Goal: Task Accomplishment & Management: Complete application form

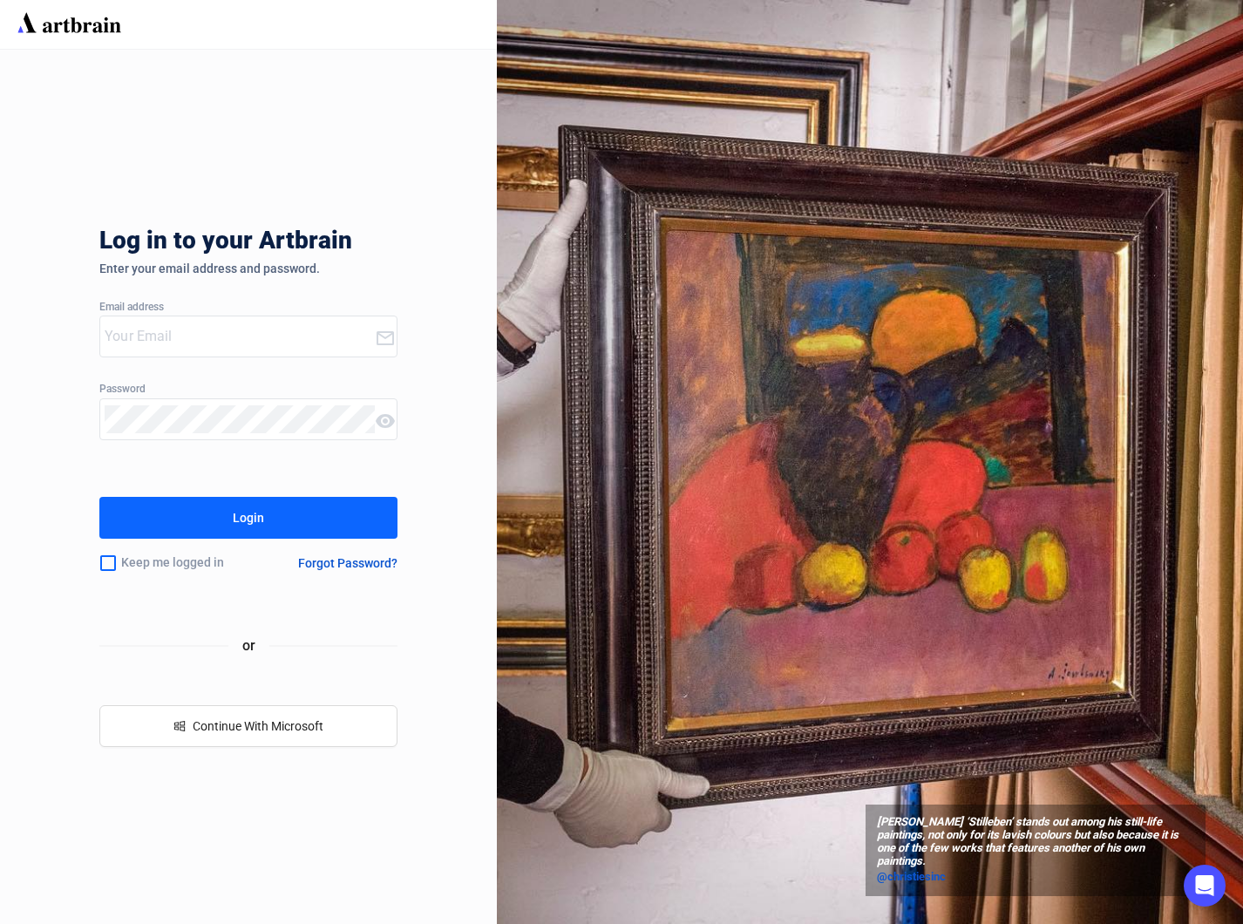
type input "[PERSON_NAME][EMAIL_ADDRESS][DOMAIN_NAME]"
click at [260, 531] on div "Login" at bounding box center [248, 518] width 31 height 28
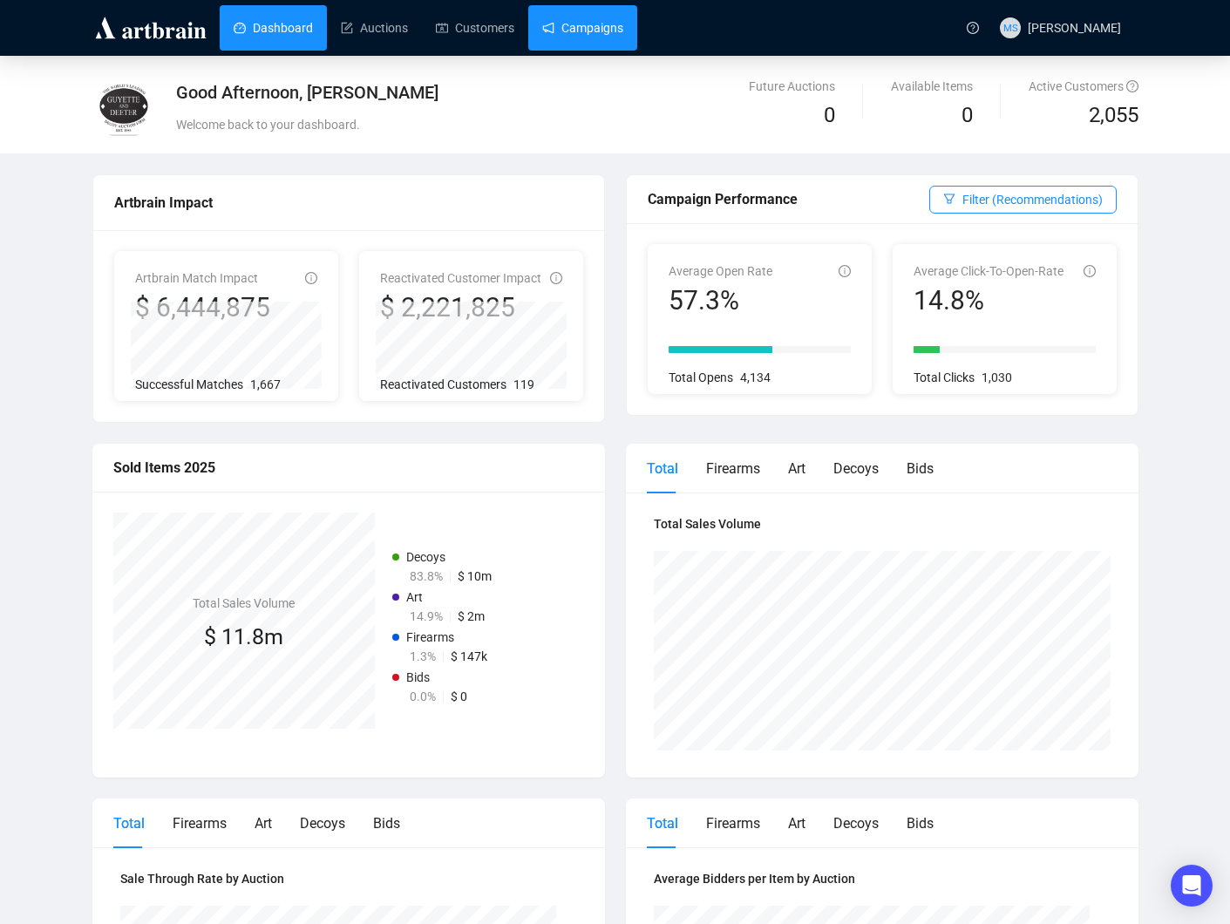
click at [564, 30] on link "Campaigns" at bounding box center [582, 27] width 81 height 45
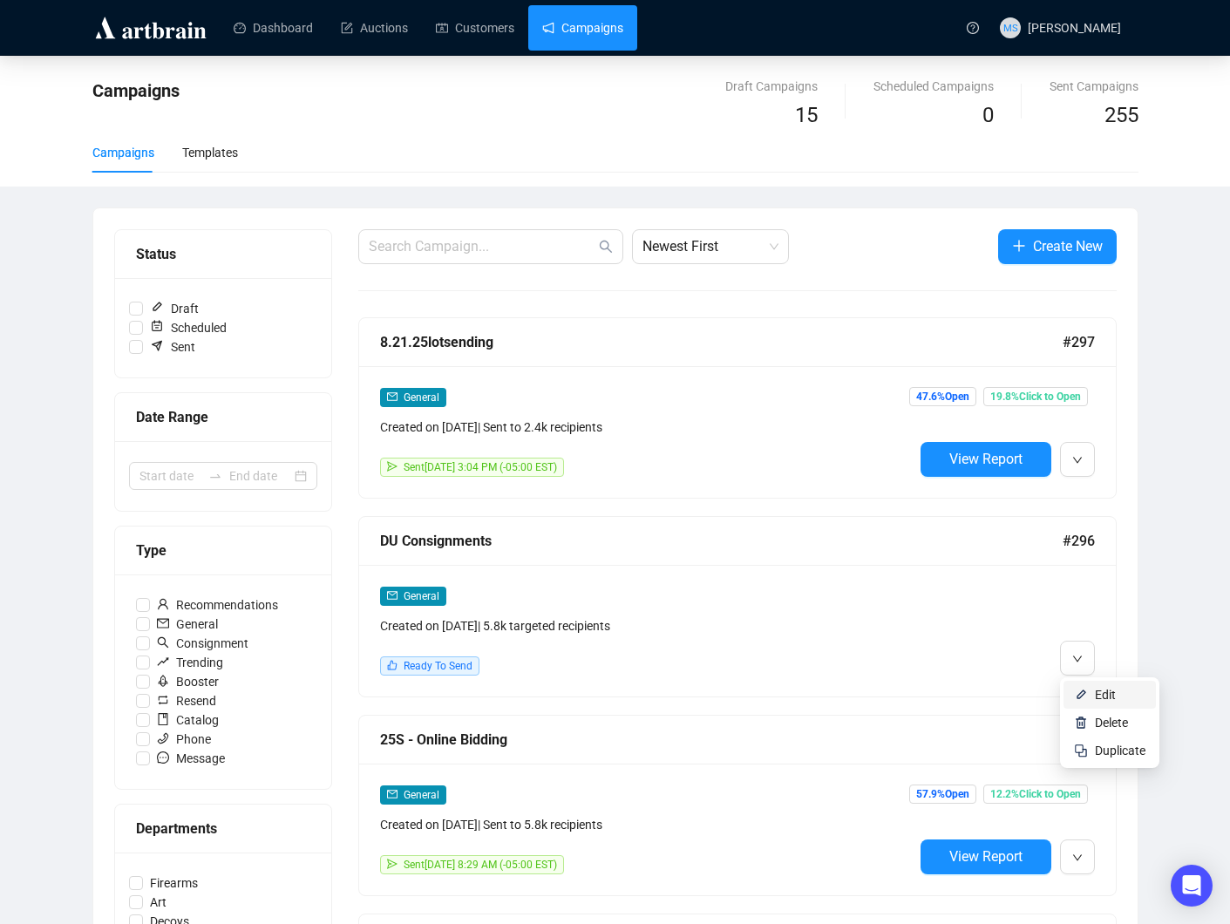
click at [1089, 691] on li "Edit" at bounding box center [1110, 695] width 92 height 28
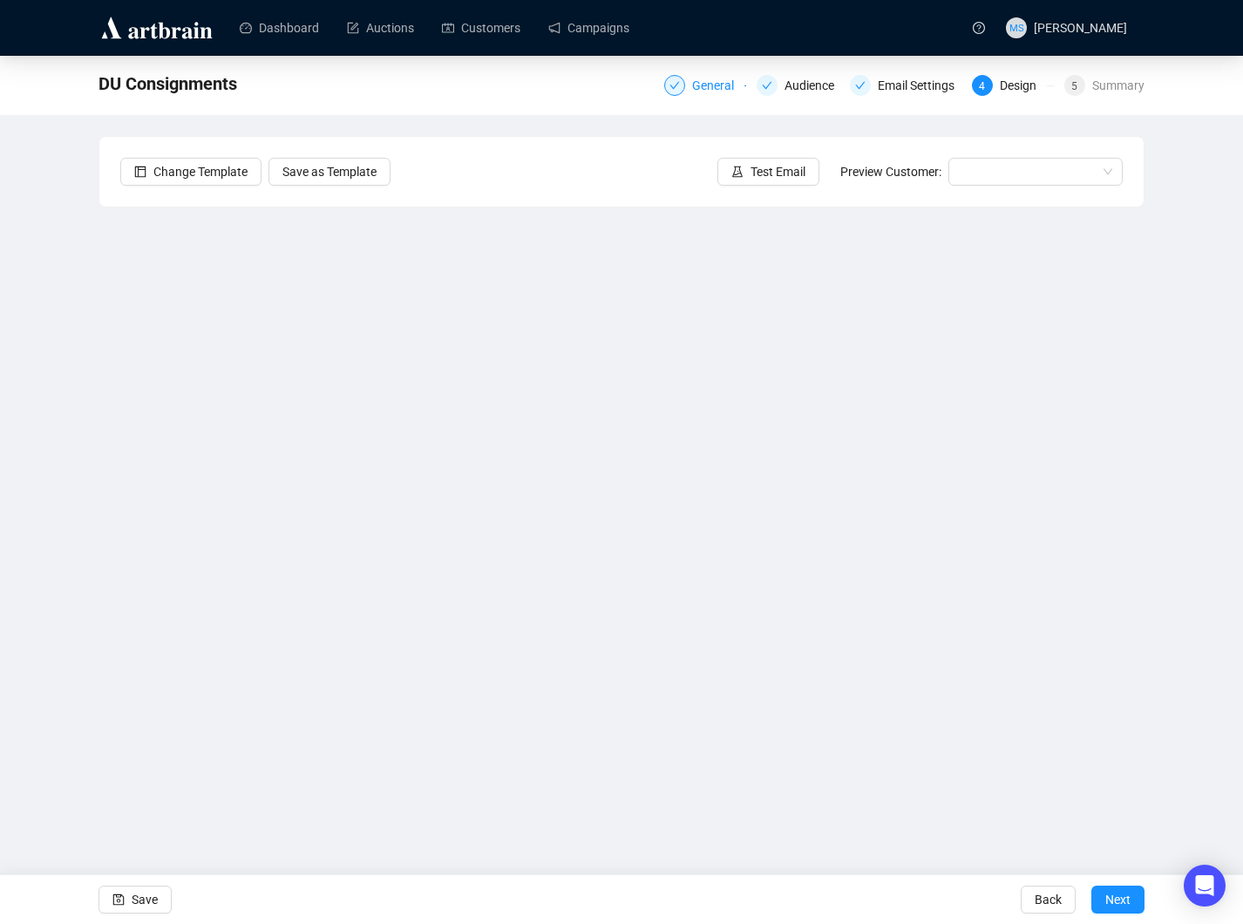
click at [704, 85] on div "General" at bounding box center [718, 85] width 52 height 21
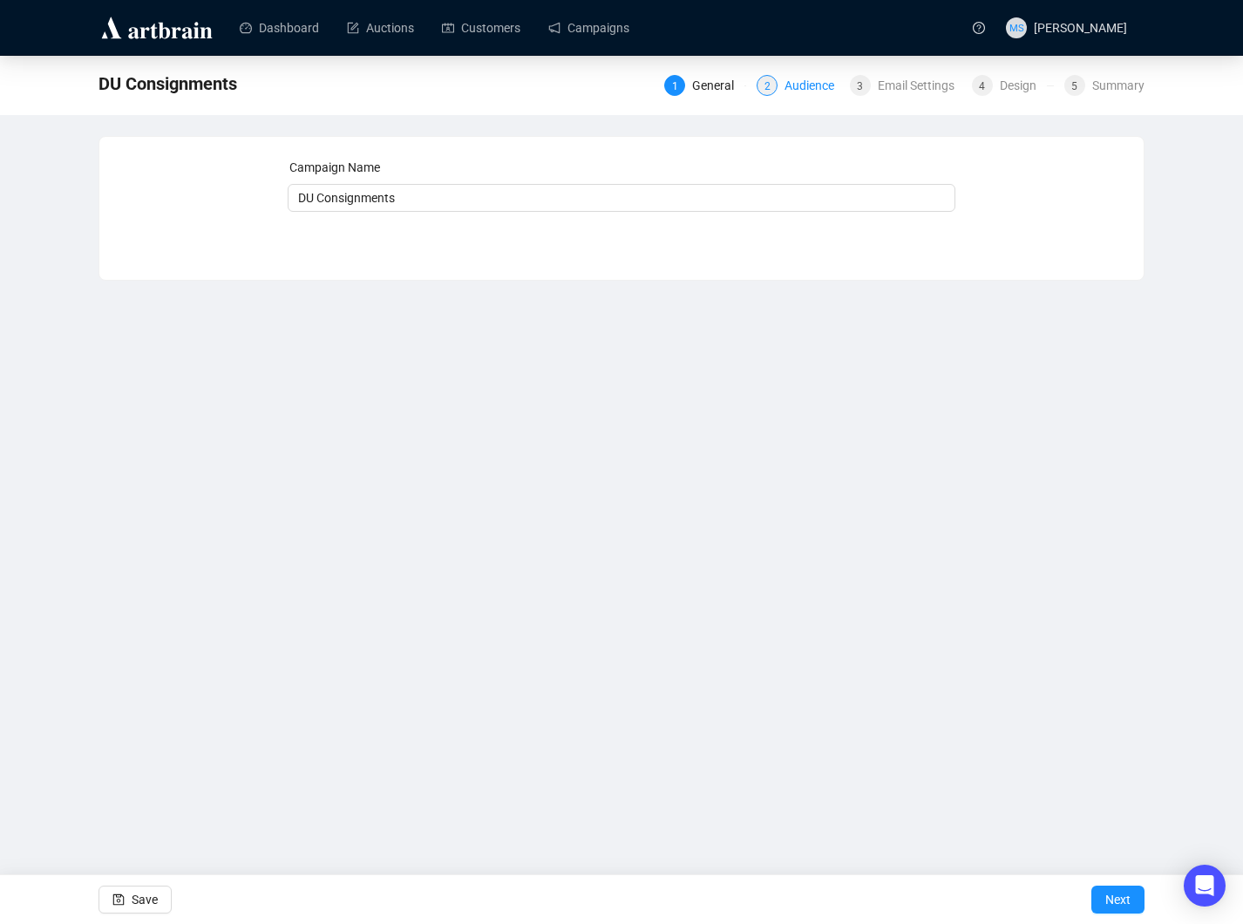
click at [788, 91] on div "Audience" at bounding box center [815, 85] width 60 height 21
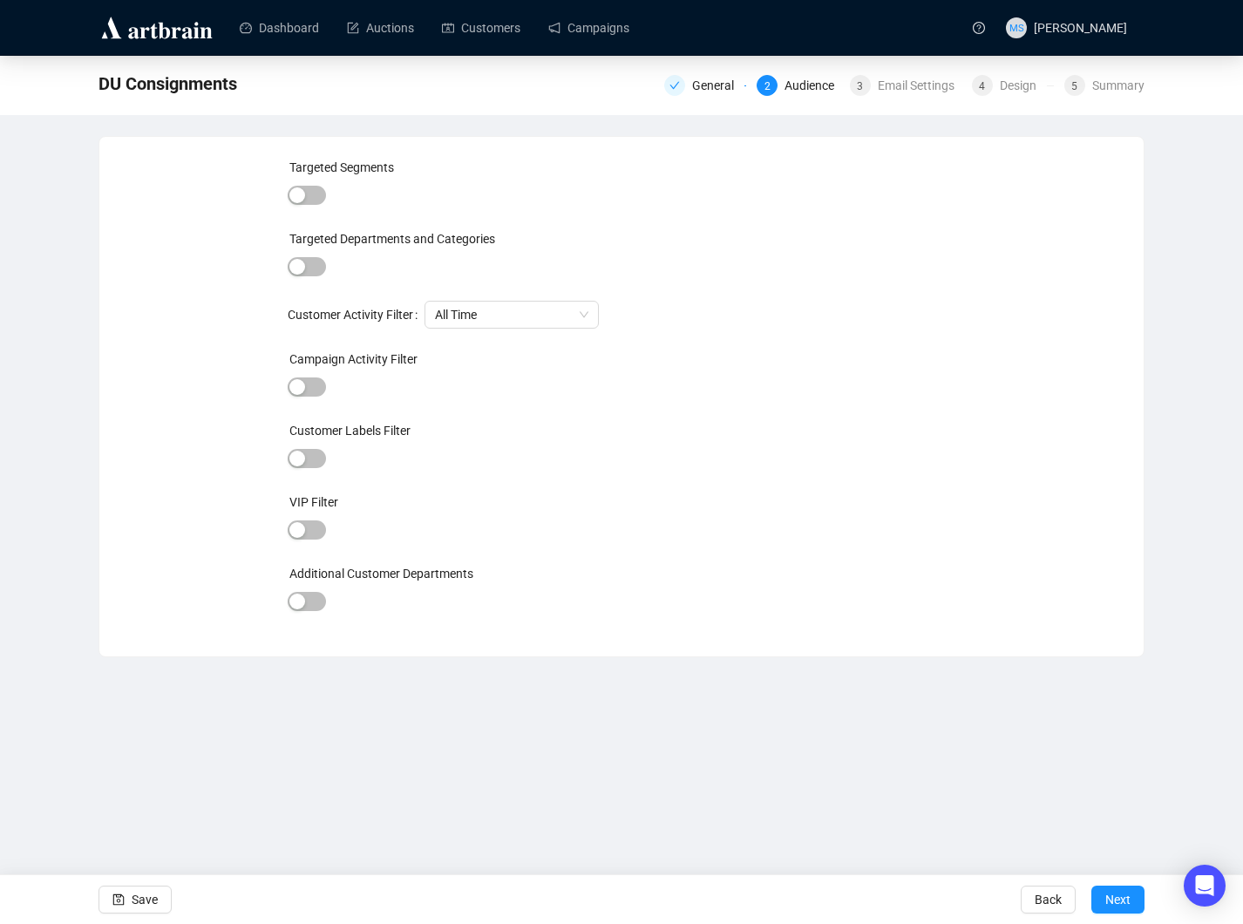
click at [883, 97] on div "General 2 Audience 3 Email Settings 4 Design 5 Summary" at bounding box center [904, 84] width 480 height 28
click at [884, 92] on div "Email Settings" at bounding box center [921, 85] width 87 height 21
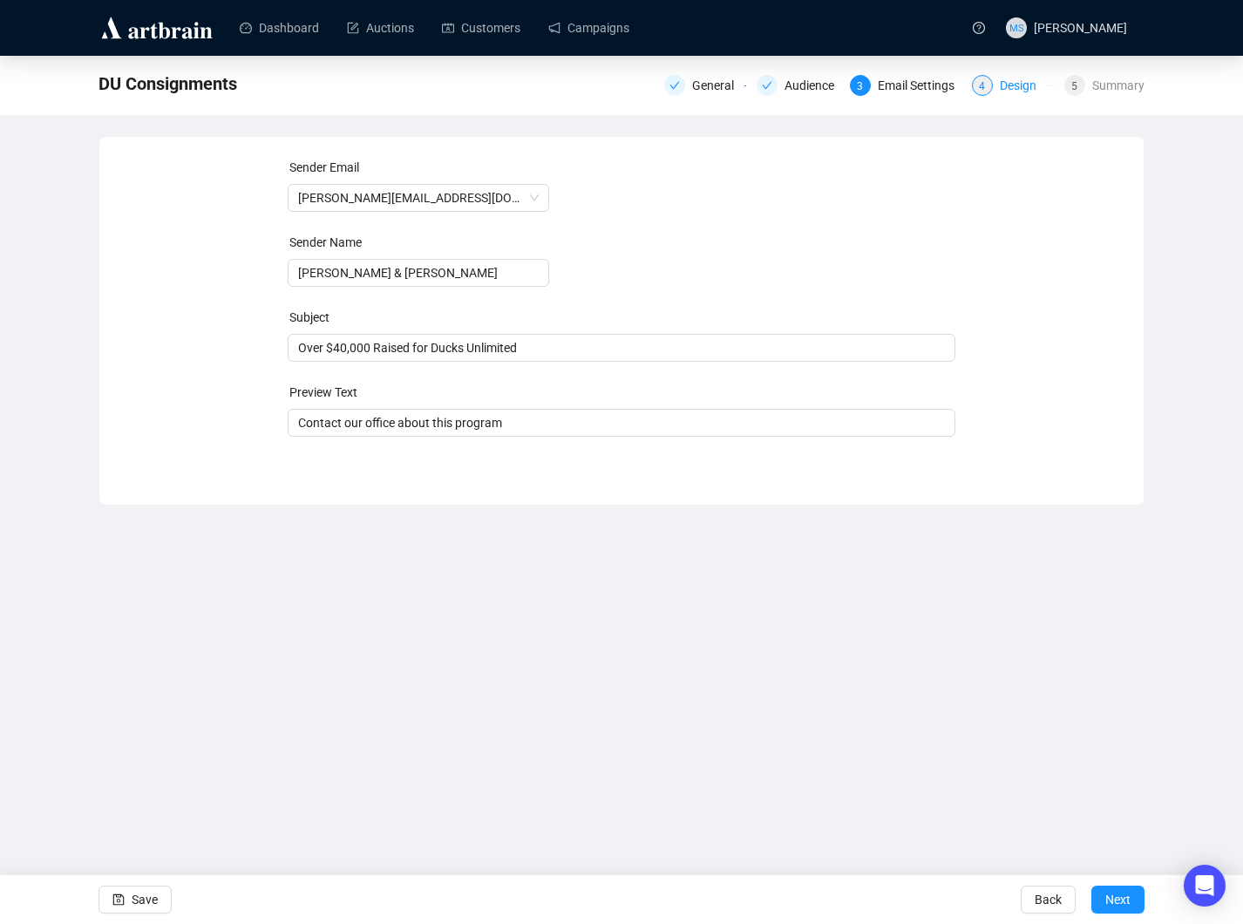
click at [998, 84] on div "4 Design" at bounding box center [1013, 85] width 82 height 21
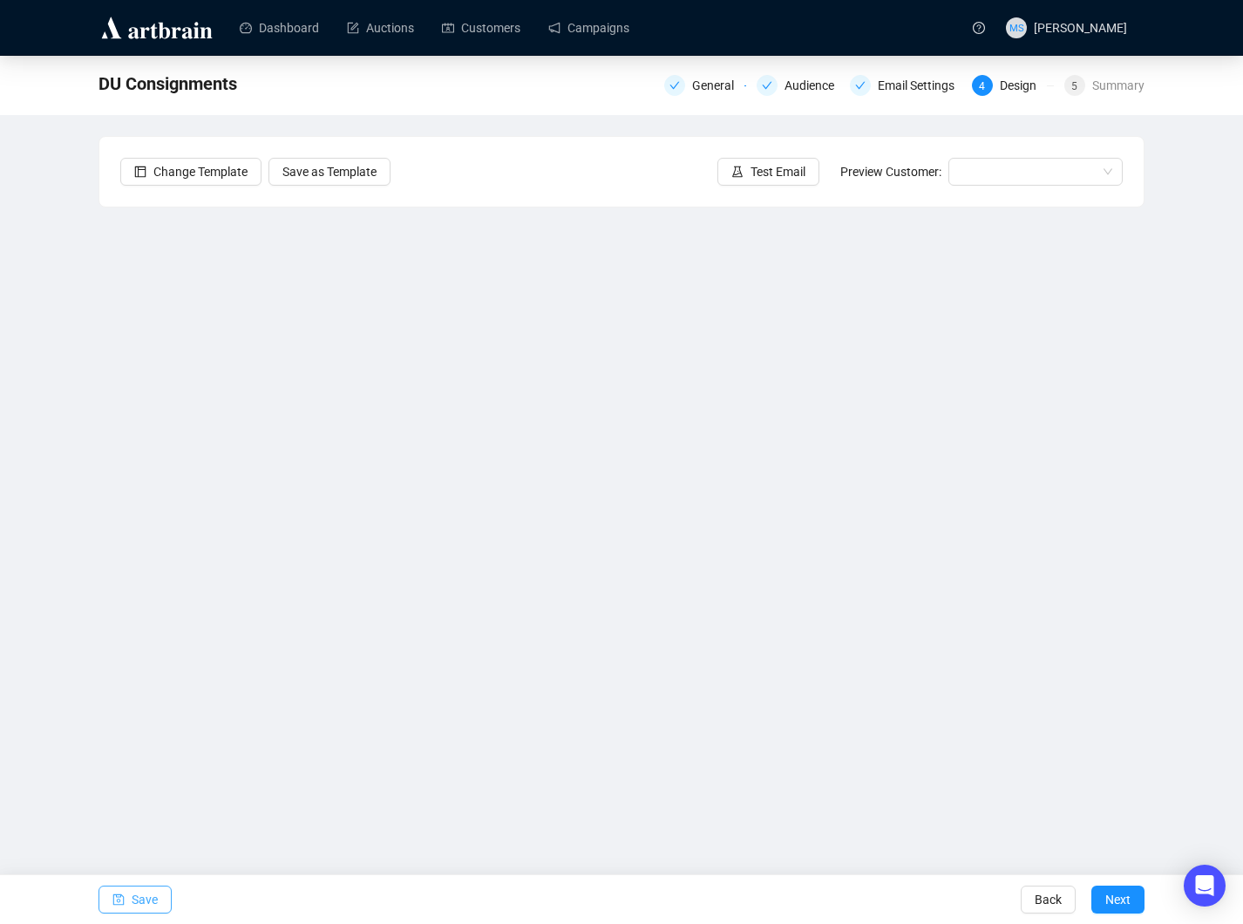
click at [110, 895] on button "Save" at bounding box center [135, 900] width 73 height 28
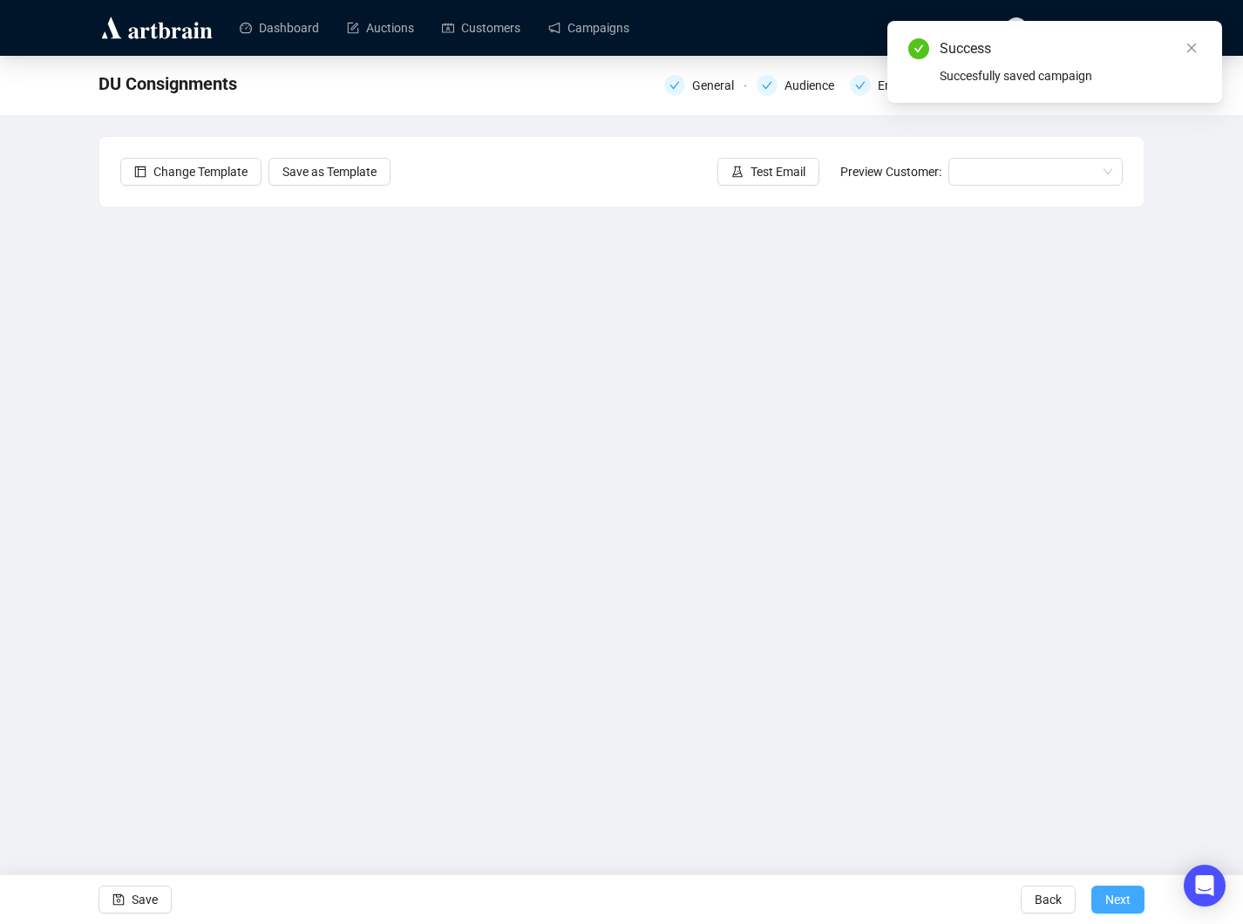
click at [1130, 894] on span "Next" at bounding box center [1118, 899] width 25 height 49
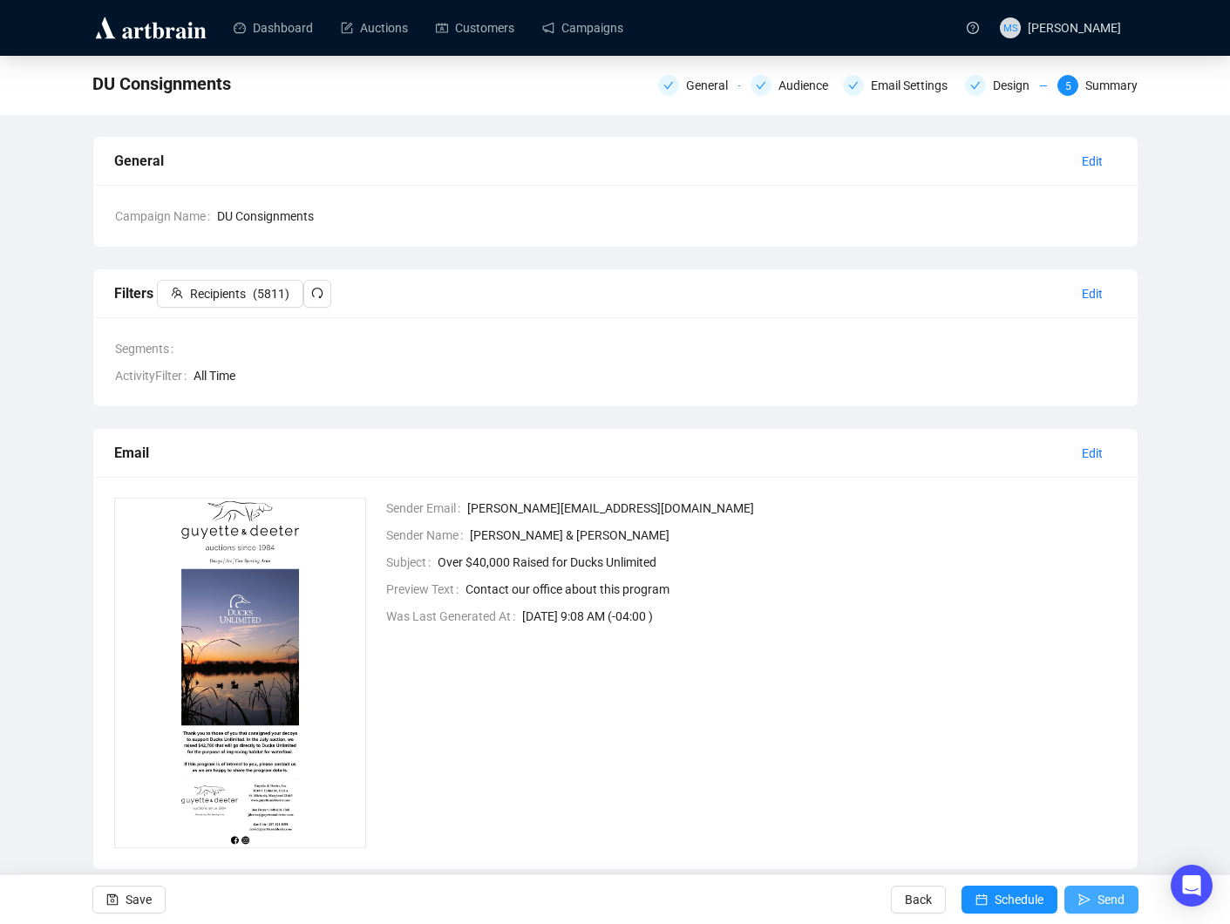
click at [1102, 898] on span "Send" at bounding box center [1111, 899] width 27 height 49
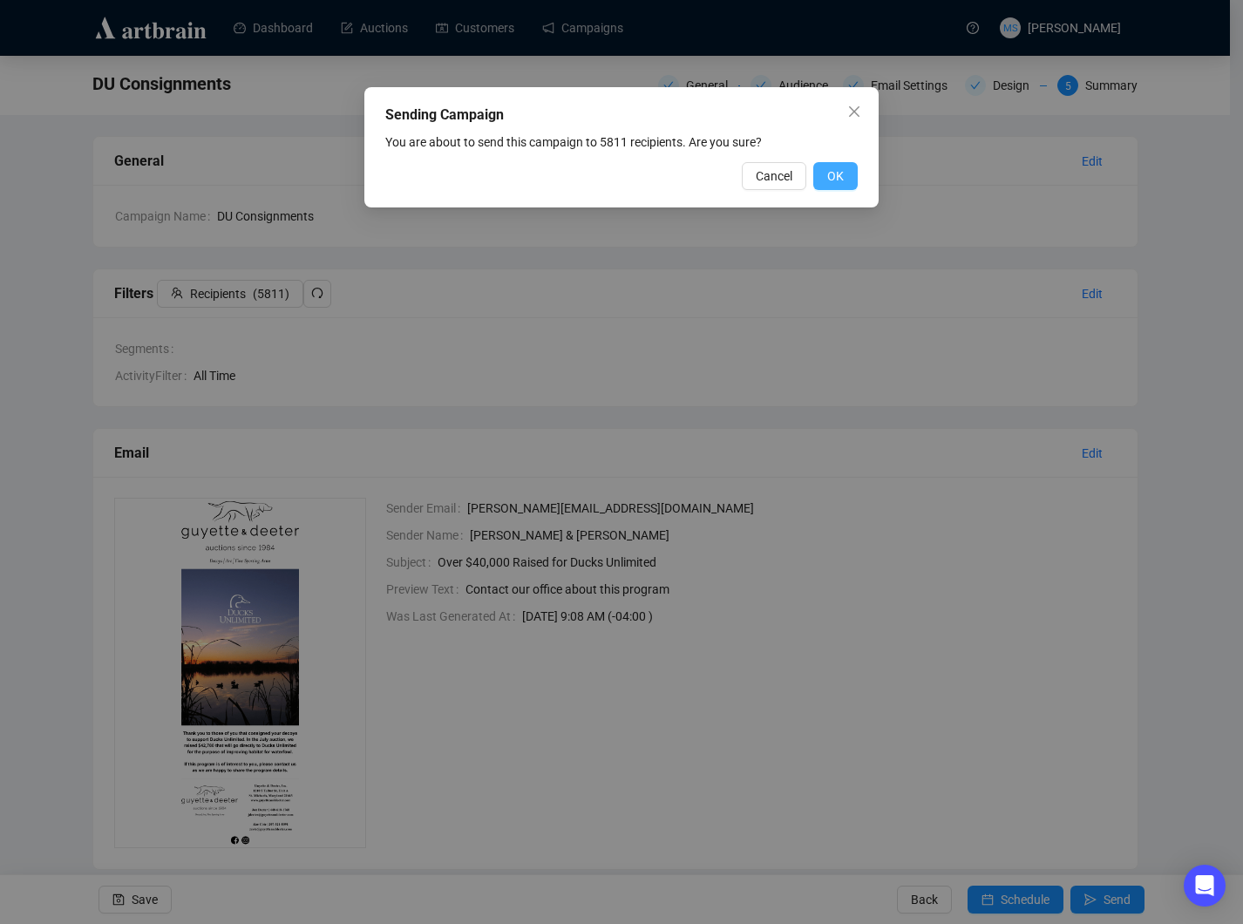
click at [843, 183] on span "OK" at bounding box center [835, 176] width 17 height 19
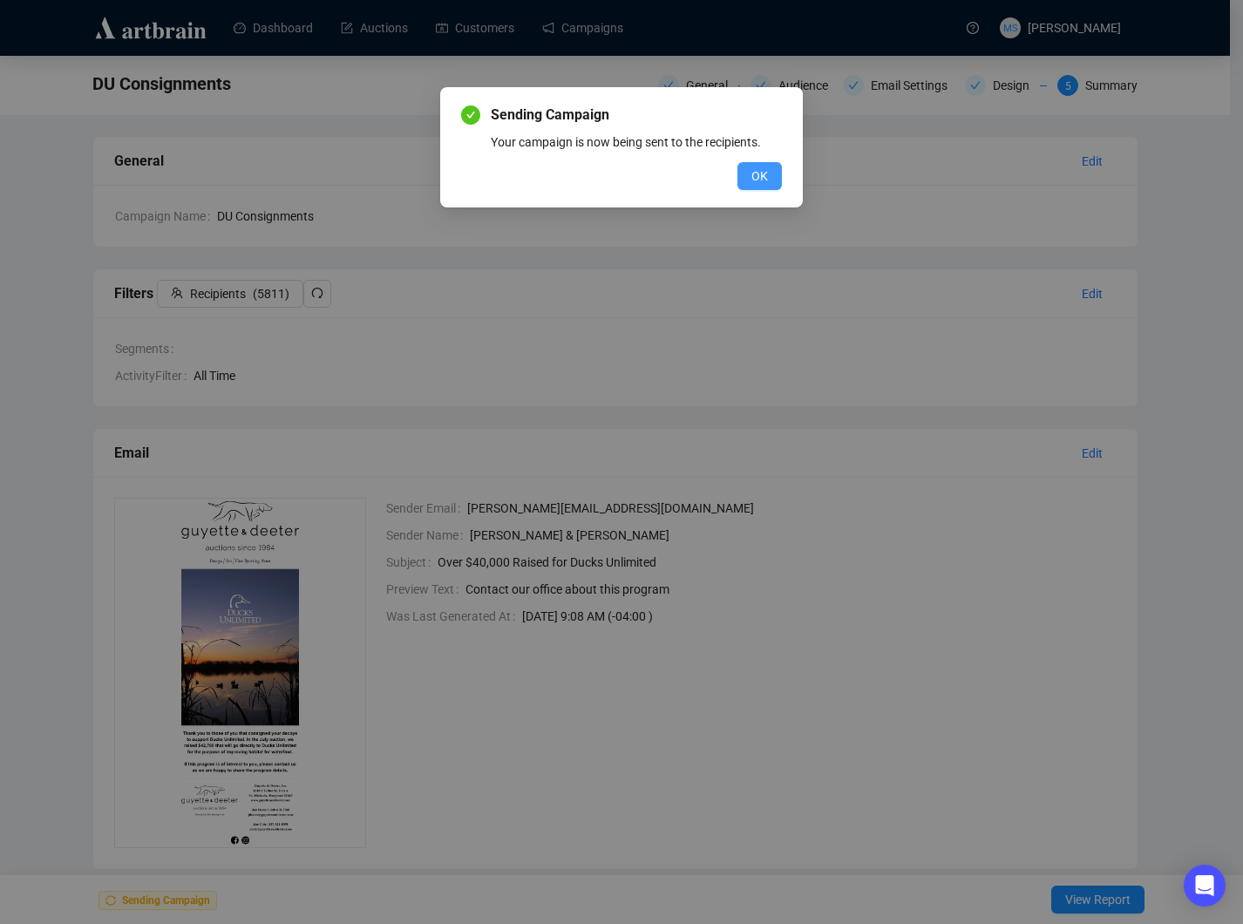
click at [758, 173] on span "OK" at bounding box center [760, 176] width 17 height 19
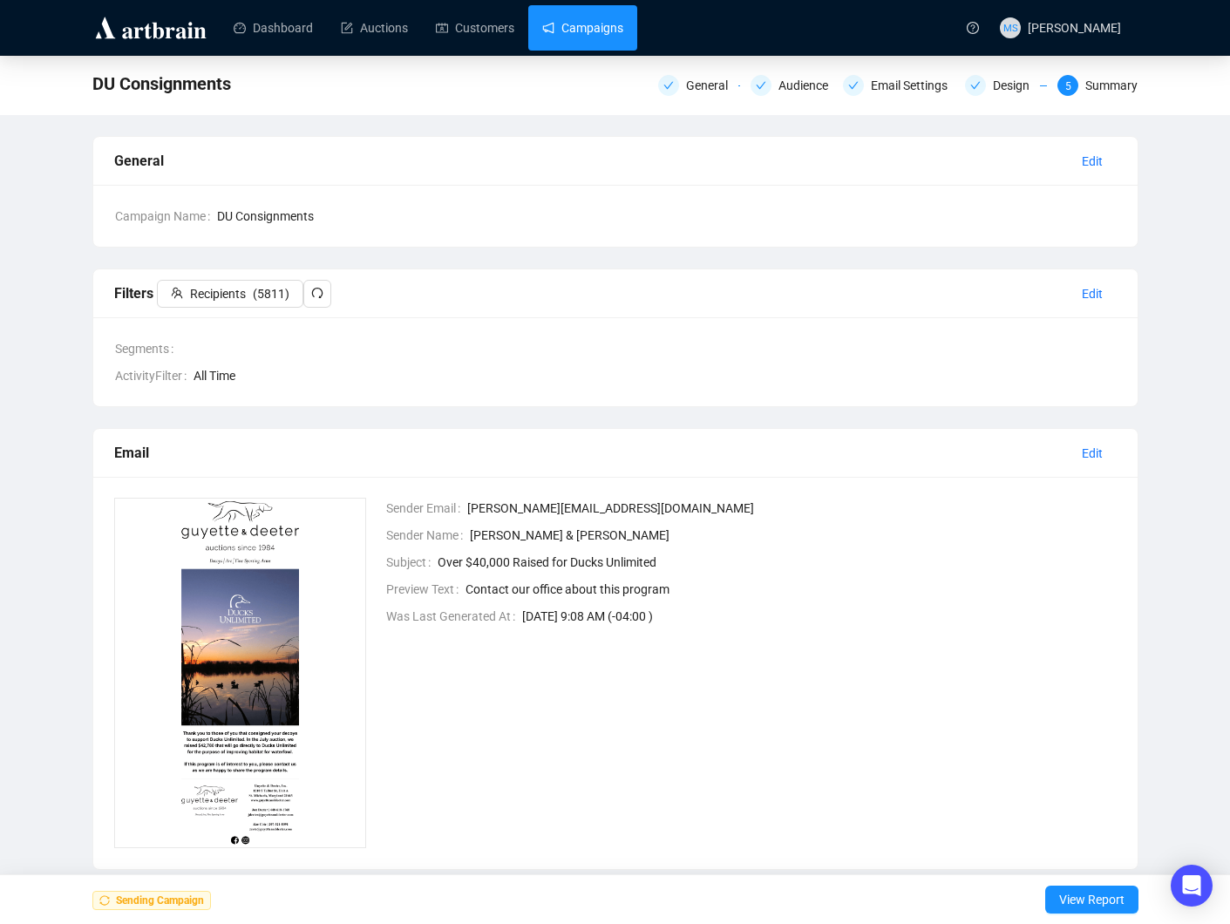
click at [605, 29] on link "Campaigns" at bounding box center [582, 27] width 81 height 45
